Goal: Task Accomplishment & Management: Manage account settings

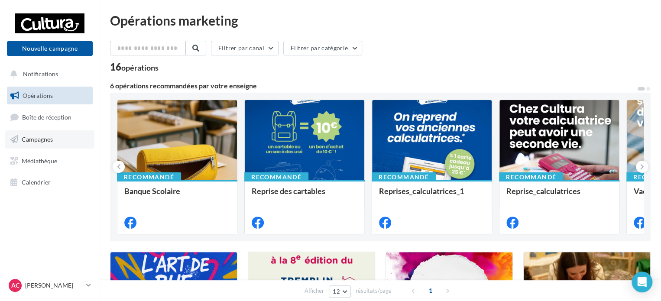
click at [42, 140] on span "Campagnes" at bounding box center [37, 139] width 31 height 7
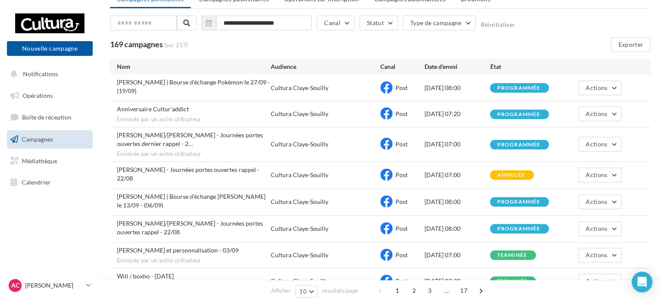
scroll to position [39, 0]
drag, startPoint x: 235, startPoint y: 200, endPoint x: 256, endPoint y: 200, distance: 20.8
click at [256, 219] on span "[PERSON_NAME]/[PERSON_NAME] - Journées portes ouvertes rappel - 22/08" at bounding box center [190, 227] width 146 height 16
click at [414, 222] on div "Post" at bounding box center [402, 228] width 44 height 13
